Goal: Book appointment/travel/reservation

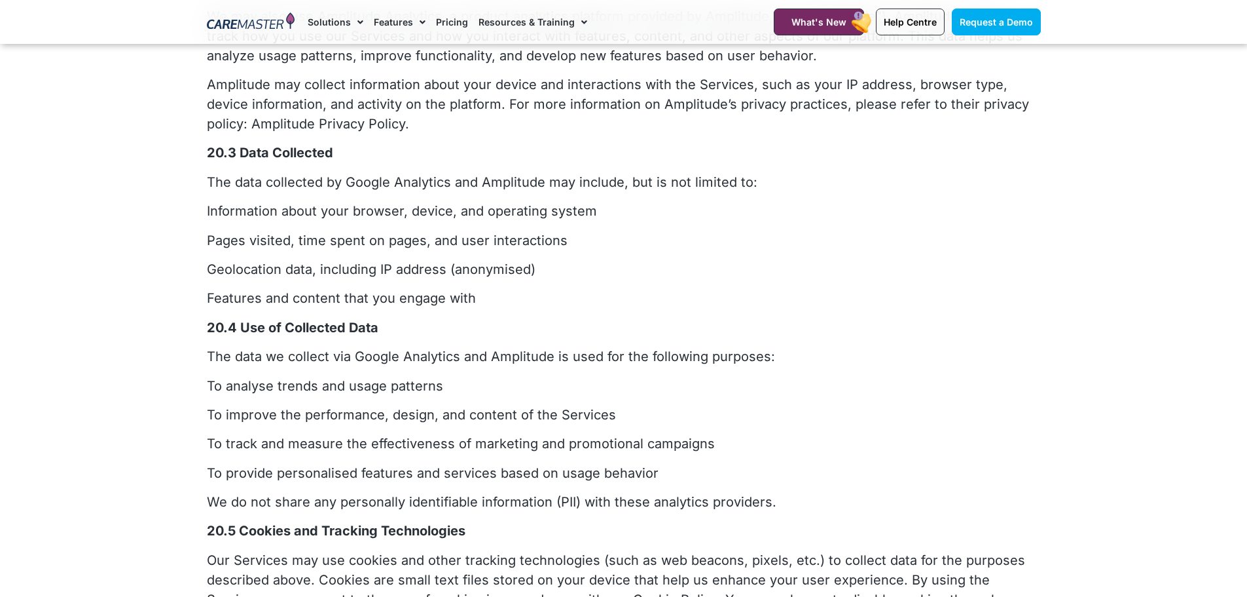
scroll to position [5150, 0]
